Goal: Check status: Check status

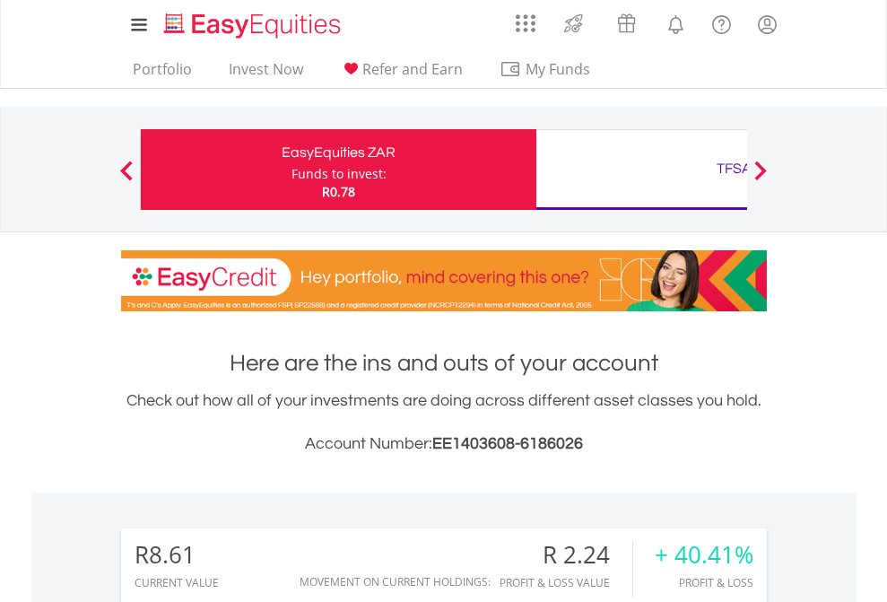
click at [292, 170] on div "Funds to invest:" at bounding box center [339, 174] width 95 height 18
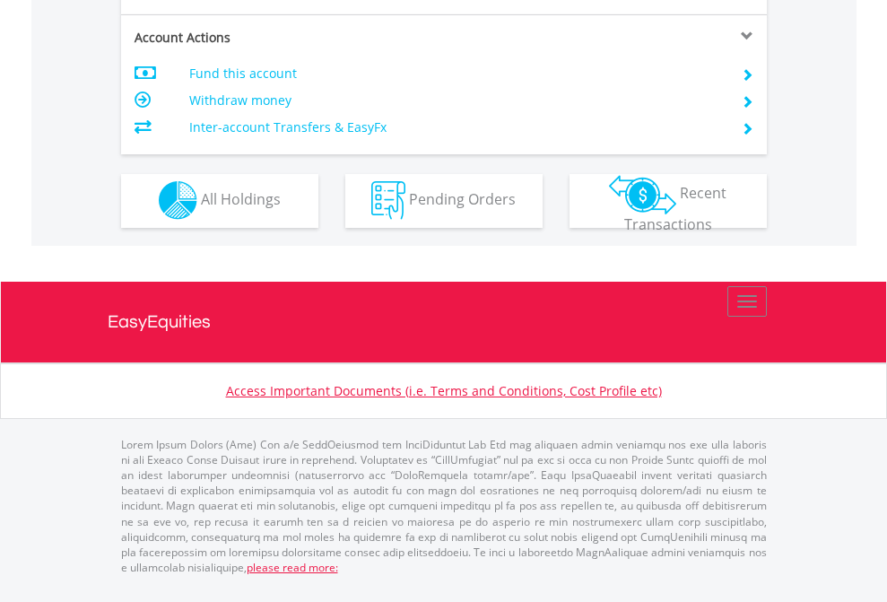
scroll to position [1530, 0]
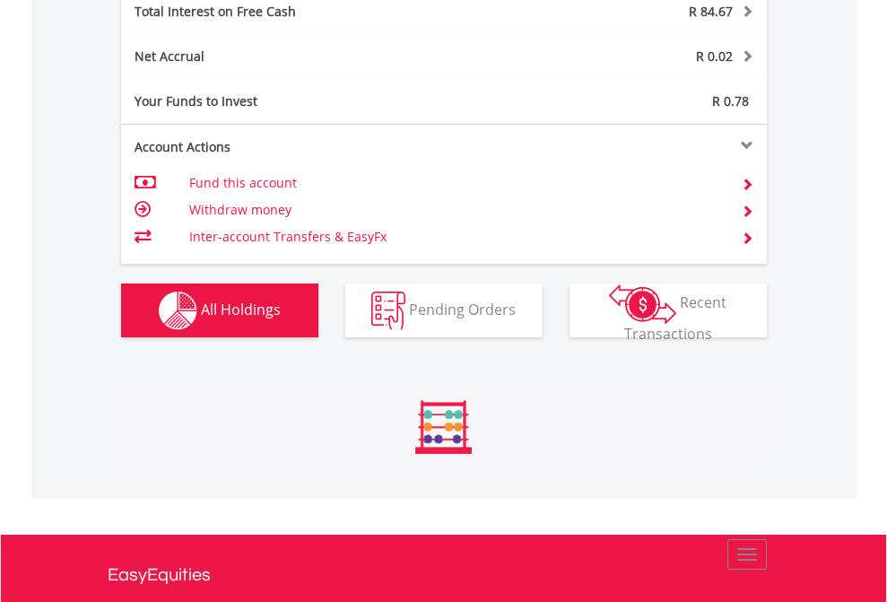
scroll to position [172, 282]
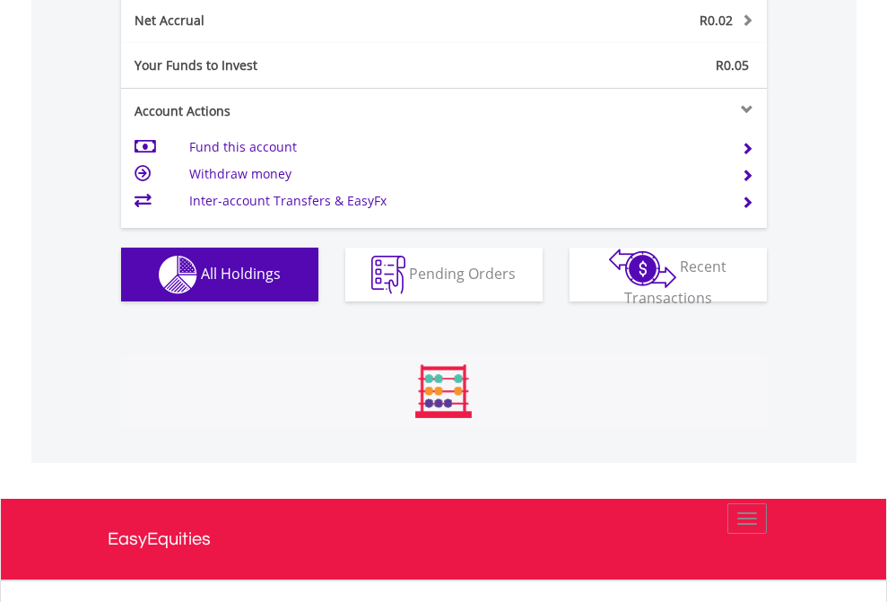
scroll to position [172, 282]
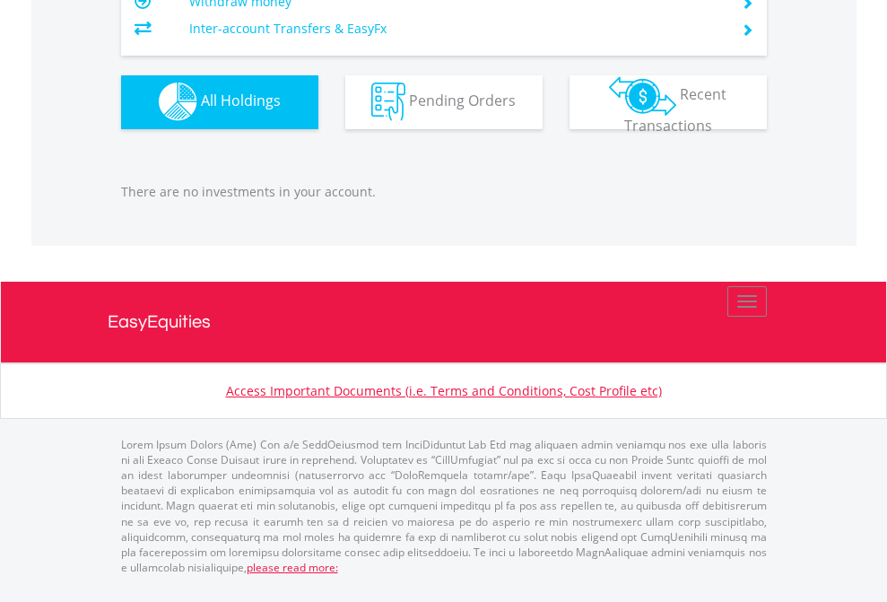
scroll to position [172, 282]
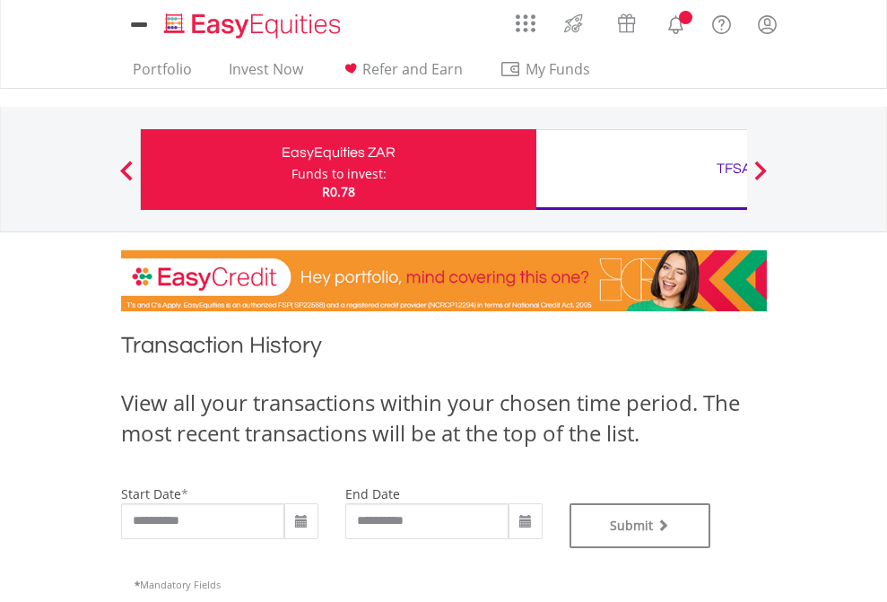
type input "**********"
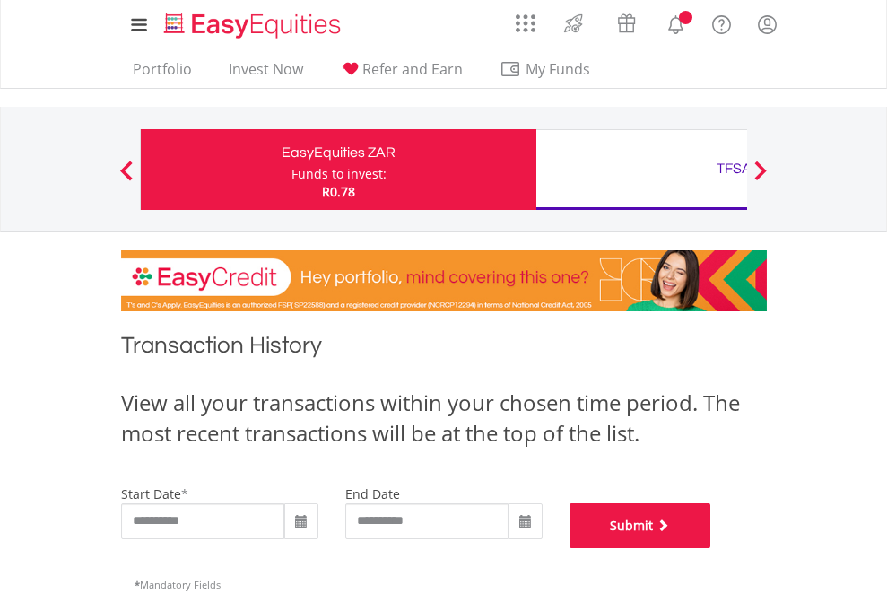
click at [711, 548] on button "Submit" at bounding box center [641, 525] width 142 height 45
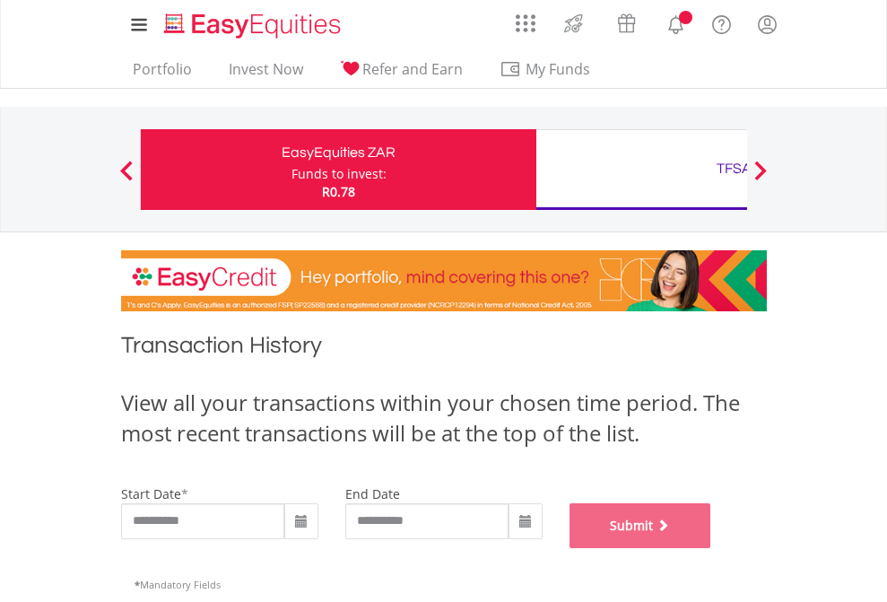
scroll to position [728, 0]
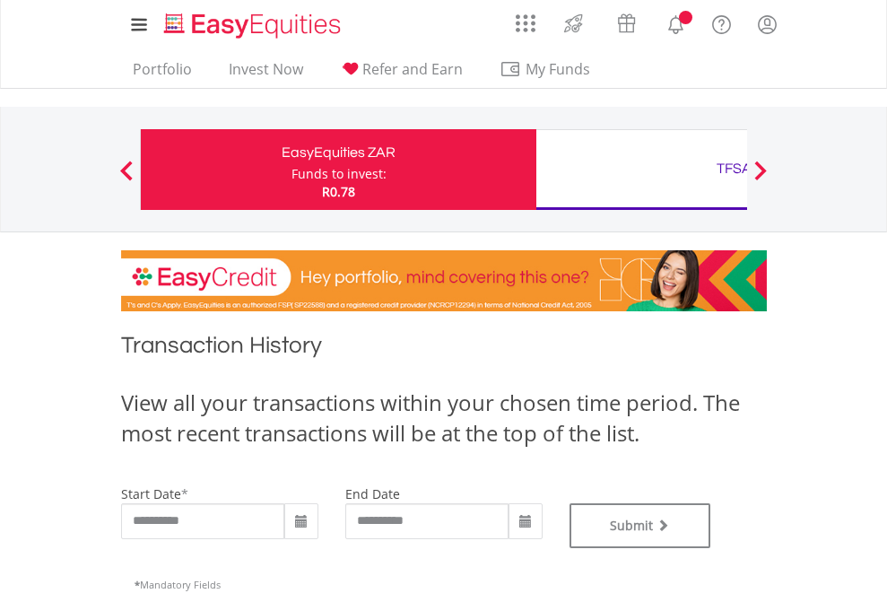
click at [642, 170] on div "TFSA" at bounding box center [734, 168] width 374 height 25
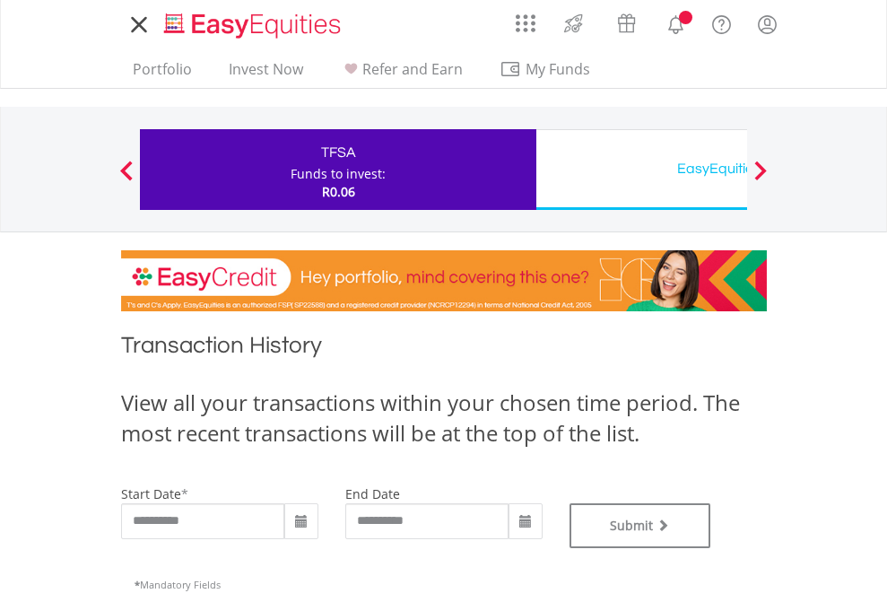
type input "**********"
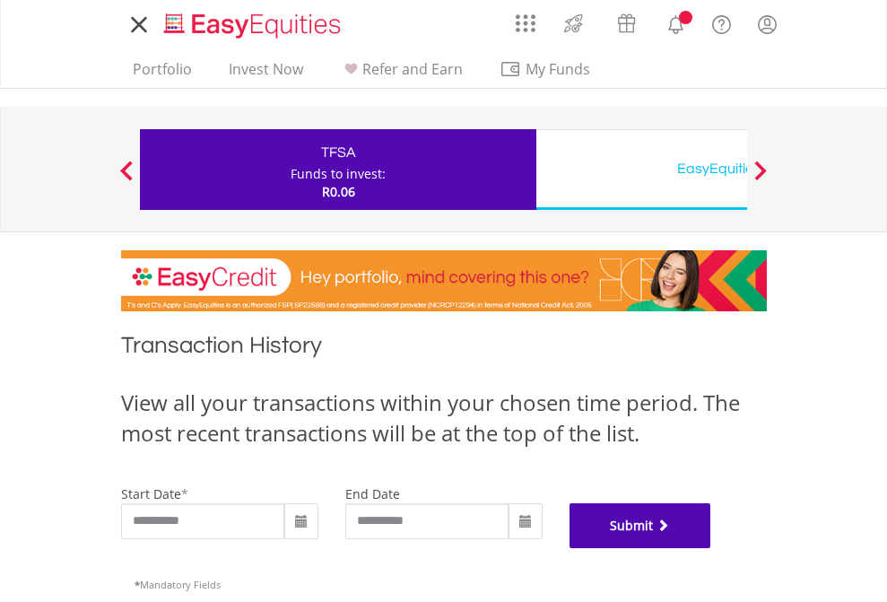
click at [711, 548] on button "Submit" at bounding box center [641, 525] width 142 height 45
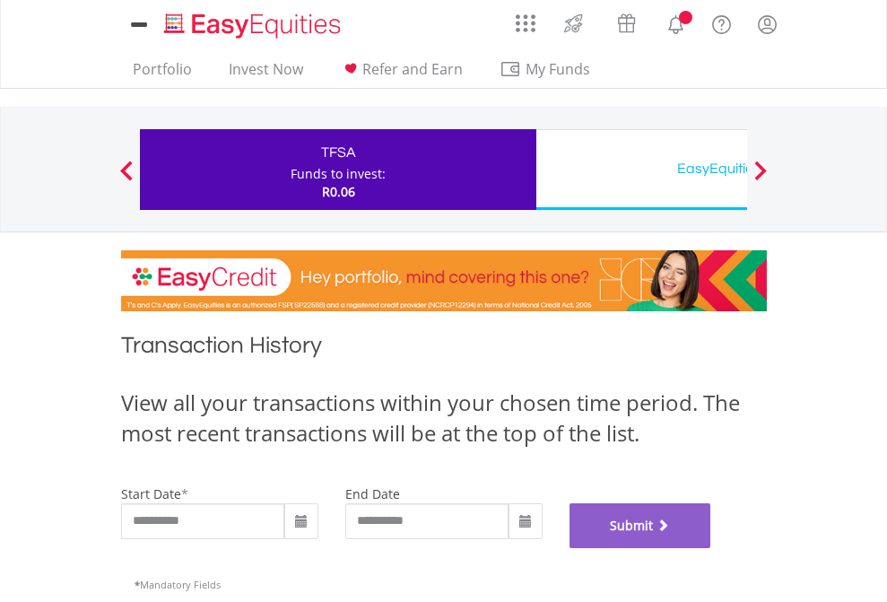
scroll to position [728, 0]
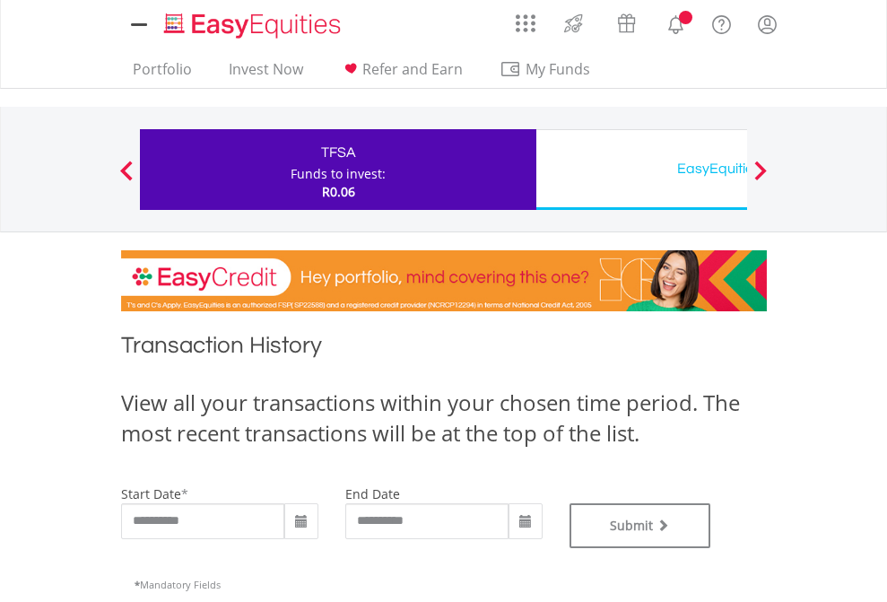
click at [642, 170] on div "EasyEquities USD" at bounding box center [734, 168] width 374 height 25
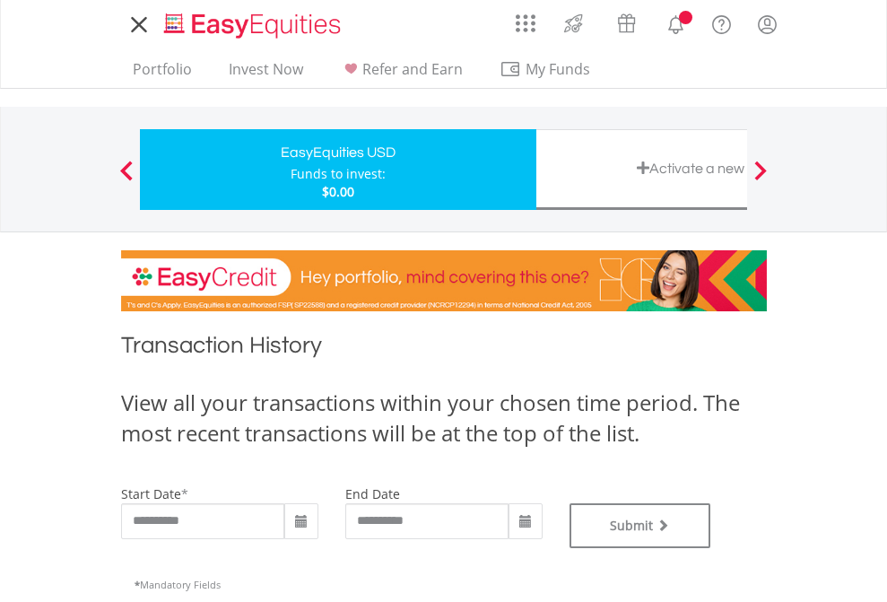
type input "**********"
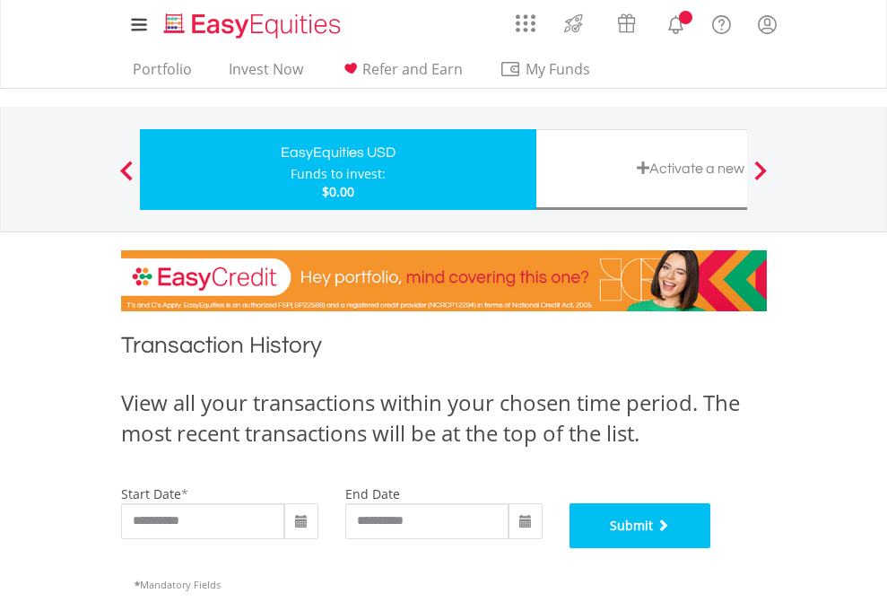
click at [711, 548] on button "Submit" at bounding box center [641, 525] width 142 height 45
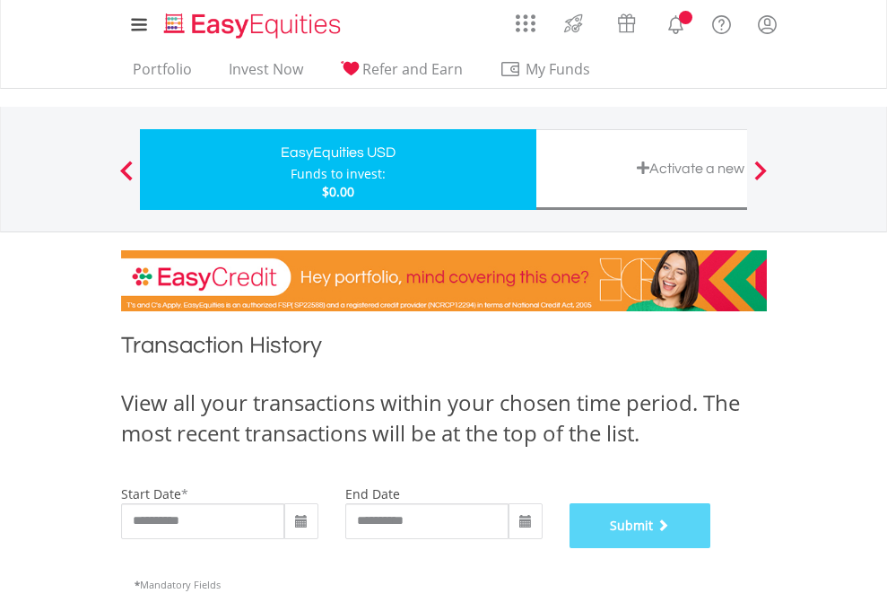
scroll to position [728, 0]
